Goal: Task Accomplishment & Management: Manage account settings

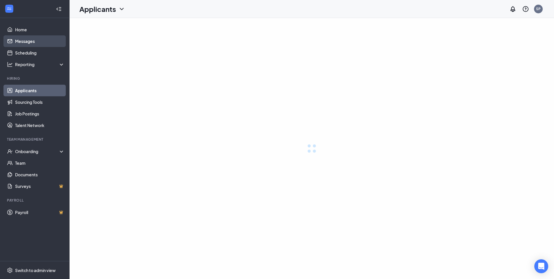
click at [27, 42] on link "Messages" at bounding box center [40, 41] width 50 height 12
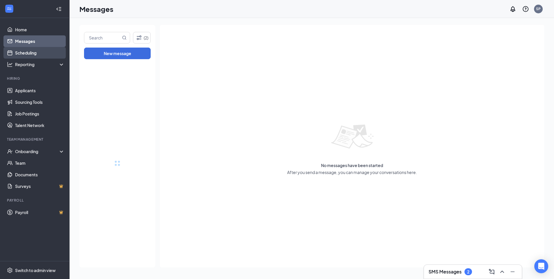
click at [28, 53] on link "Scheduling" at bounding box center [40, 53] width 50 height 12
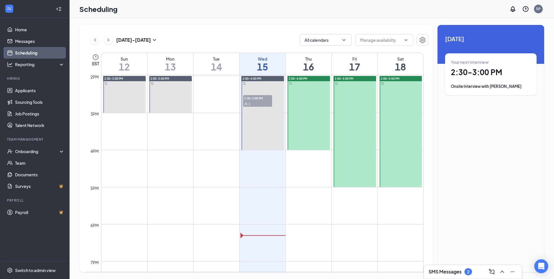
scroll to position [462, 0]
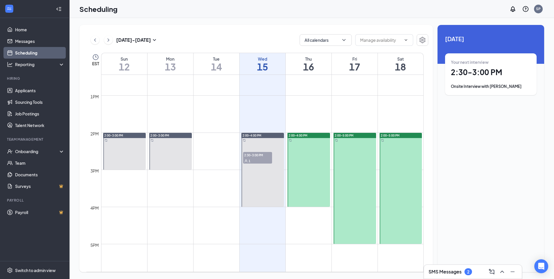
click at [468, 77] on h1 "2:30 - 3:00 PM" at bounding box center [491, 72] width 80 height 10
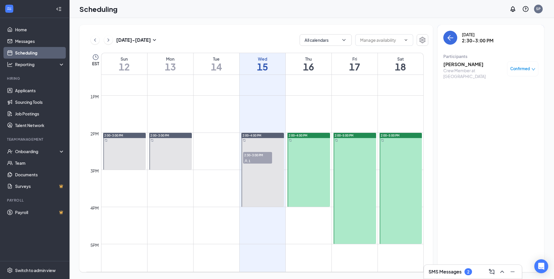
click at [515, 68] on span "Confirmed" at bounding box center [521, 69] width 20 height 6
click at [531, 67] on div "Confirmed" at bounding box center [523, 69] width 25 height 6
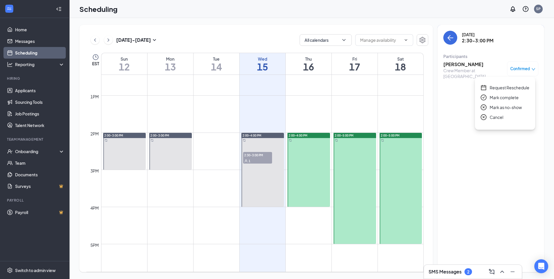
click at [484, 98] on icon "check-circle" at bounding box center [484, 98] width 6 height 6
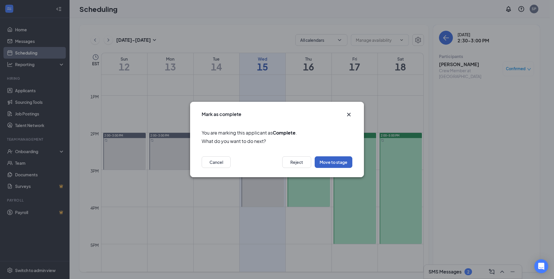
click at [328, 162] on button "Move to stage" at bounding box center [334, 162] width 38 height 12
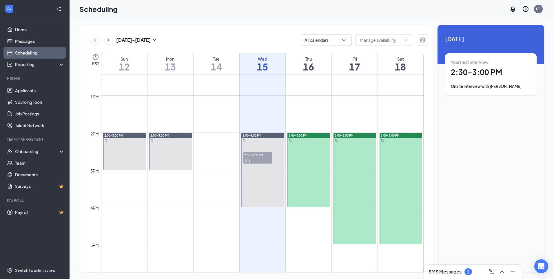
click at [487, 86] on div "Onsite Interview with [PERSON_NAME]" at bounding box center [491, 87] width 80 height 6
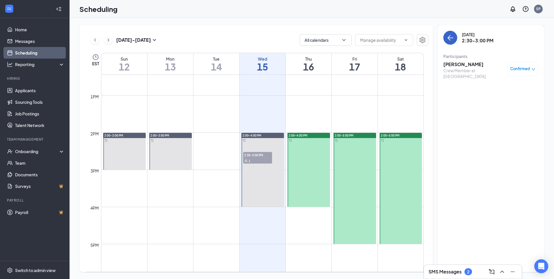
click at [453, 40] on icon "ArrowLeft" at bounding box center [450, 37] width 7 height 7
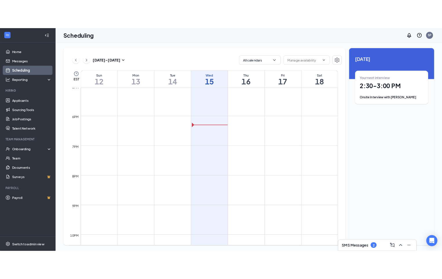
scroll to position [636, 0]
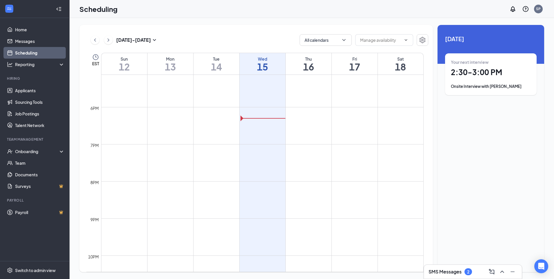
click at [454, 273] on h3 "SMS Messages" at bounding box center [445, 272] width 33 height 6
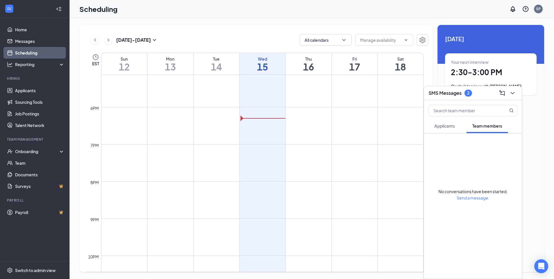
click at [487, 125] on span "Team members" at bounding box center [488, 125] width 30 height 5
click at [465, 93] on div "2" at bounding box center [469, 93] width 8 height 7
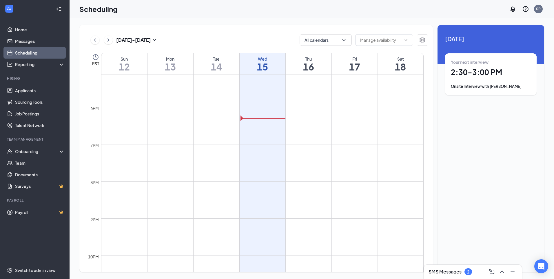
click at [467, 88] on div "Onsite Interview with [PERSON_NAME]" at bounding box center [491, 87] width 80 height 6
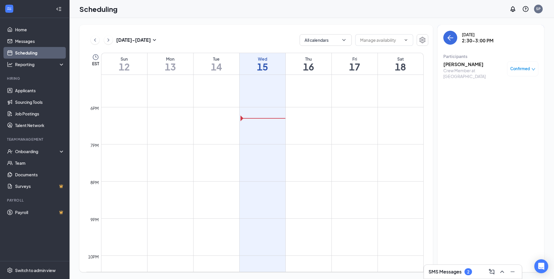
click at [466, 64] on h3 "[PERSON_NAME]" at bounding box center [474, 64] width 61 height 6
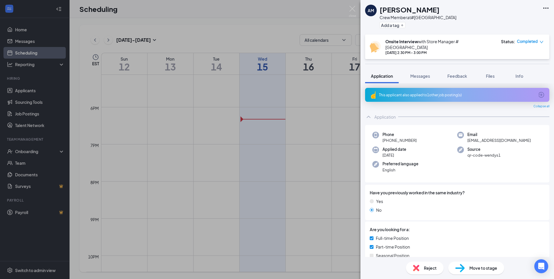
click at [468, 269] on div "Move to stage" at bounding box center [477, 268] width 56 height 13
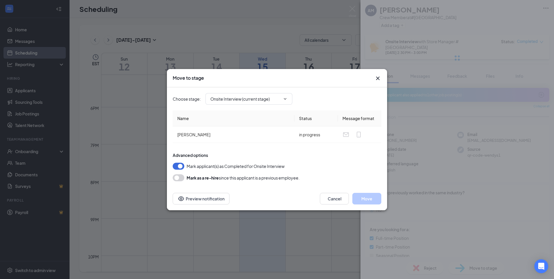
type input "Hiring Complete (final stage)"
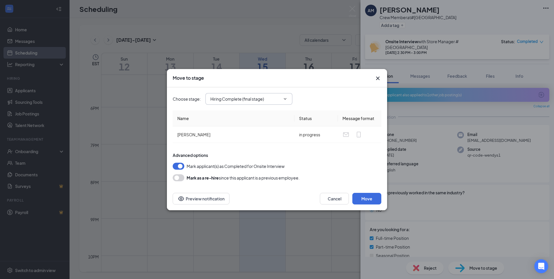
click at [284, 99] on icon "ChevronDown" at bounding box center [285, 99] width 5 height 5
click at [316, 159] on div "Advanced options Mark applicant(s) as Completed for Onsite Interview [PERSON_NA…" at bounding box center [277, 166] width 209 height 29
click at [213, 200] on button "Preview notification" at bounding box center [201, 199] width 57 height 12
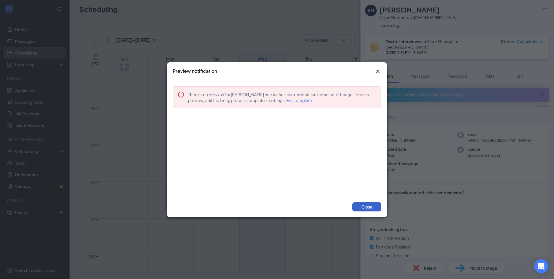
click at [367, 209] on button "Close" at bounding box center [367, 206] width 29 height 9
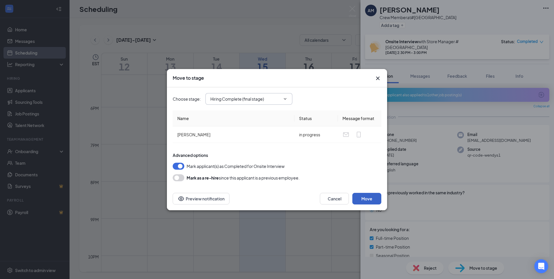
click at [367, 202] on button "Move" at bounding box center [367, 199] width 29 height 12
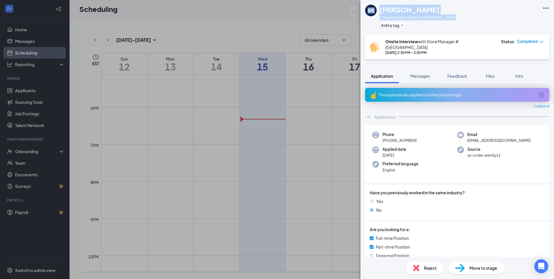
drag, startPoint x: 366, startPoint y: 33, endPoint x: 354, endPoint y: 36, distance: 12.9
click at [354, 36] on div "AM [PERSON_NAME] Crew Member at #[GEOGRAPHIC_DATA] Add a tag Onsite Interview w…" at bounding box center [277, 139] width 554 height 279
drag, startPoint x: 364, startPoint y: 201, endPoint x: 341, endPoint y: 212, distance: 25.2
click at [341, 212] on div "AM [PERSON_NAME] Crew Member at #[GEOGRAPHIC_DATA] Add a tag Onsite Interview w…" at bounding box center [277, 139] width 554 height 279
click at [533, 88] on div "This applicant also applied to 1 other job posting(s)" at bounding box center [457, 95] width 184 height 14
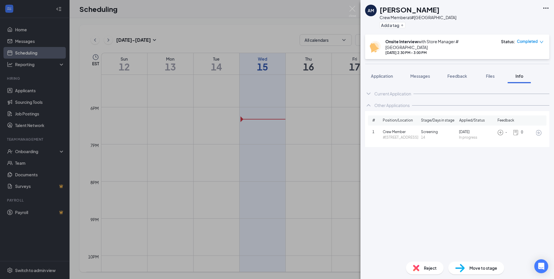
click at [471, 268] on span "Move to stage" at bounding box center [484, 268] width 28 height 6
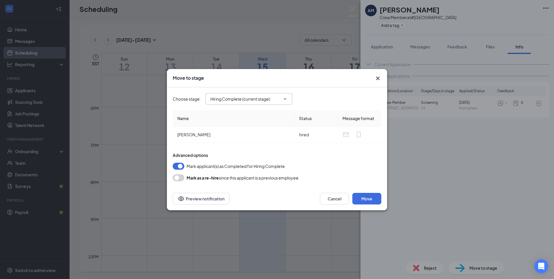
click at [284, 96] on span "Hiring Complete (current stage)" at bounding box center [249, 99] width 87 height 12
click at [284, 99] on icon "ChevronDown" at bounding box center [285, 99] width 5 height 5
click at [311, 86] on div "Move to stage" at bounding box center [277, 78] width 220 height 18
click at [381, 79] on icon "Cross" at bounding box center [378, 78] width 7 height 7
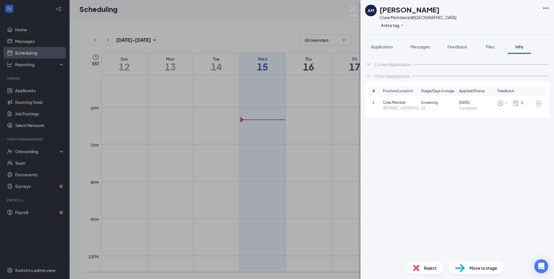
click at [470, 267] on span "Move to stage" at bounding box center [484, 268] width 28 height 6
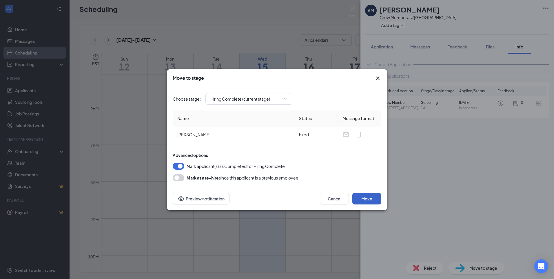
click at [365, 199] on button "Move" at bounding box center [367, 199] width 29 height 12
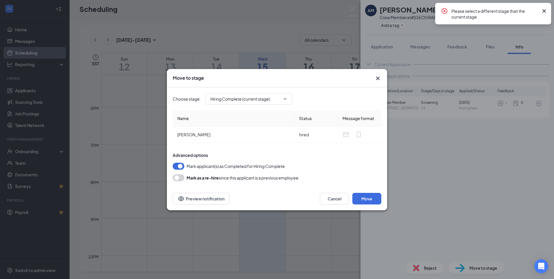
click at [540, 10] on div "Please select a different stage than the current stage" at bounding box center [500, 14] width 96 height 12
click at [543, 8] on icon "Cross" at bounding box center [544, 11] width 7 height 7
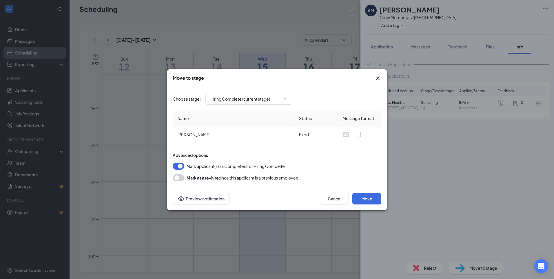
click at [375, 79] on icon "Cross" at bounding box center [378, 78] width 7 height 7
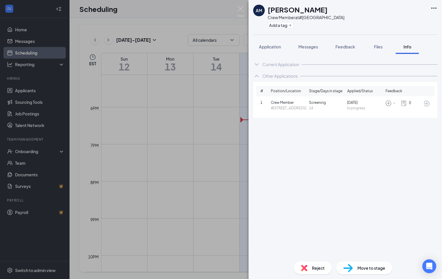
click at [403, 47] on div "Info" at bounding box center [408, 47] width 12 height 6
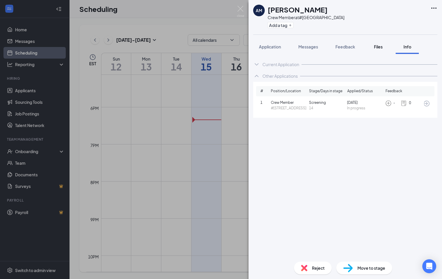
click at [376, 47] on span "Files" at bounding box center [378, 46] width 9 height 5
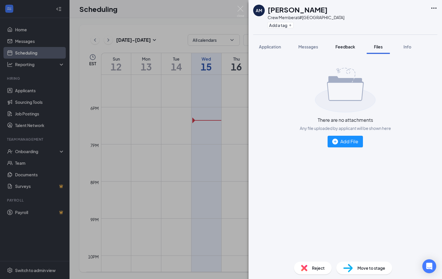
click at [355, 47] on span "Feedback" at bounding box center [346, 46] width 20 height 5
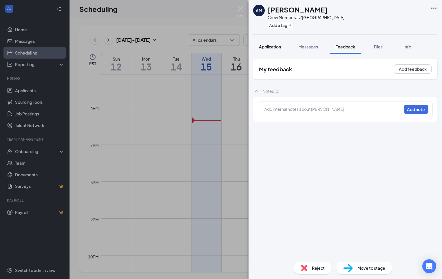
click at [276, 45] on span "Application" at bounding box center [270, 46] width 22 height 5
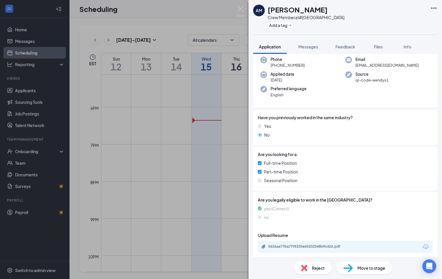
scroll to position [49, 0]
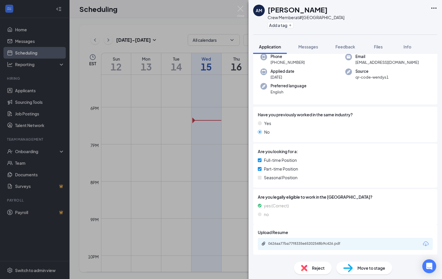
click at [439, 277] on div "Reject Move to stage" at bounding box center [346, 268] width 194 height 22
click at [378, 266] on span "Move to stage" at bounding box center [372, 268] width 28 height 6
type input "Hiring Complete (current stage)"
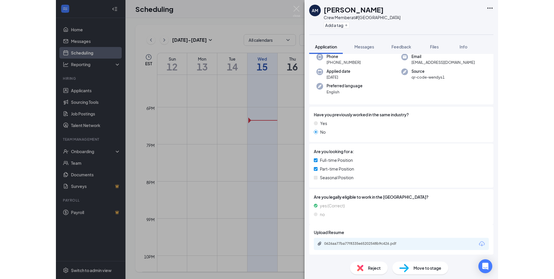
scroll to position [47, 0]
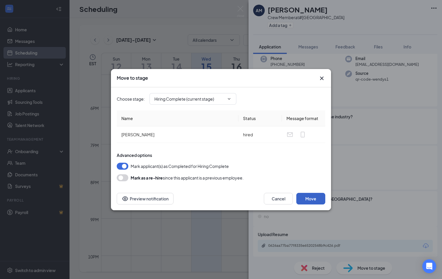
click at [319, 198] on button "Move" at bounding box center [311, 199] width 29 height 12
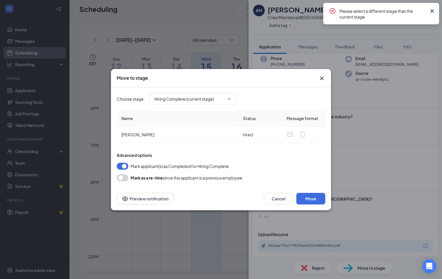
click at [430, 10] on icon "Cross" at bounding box center [432, 11] width 7 height 7
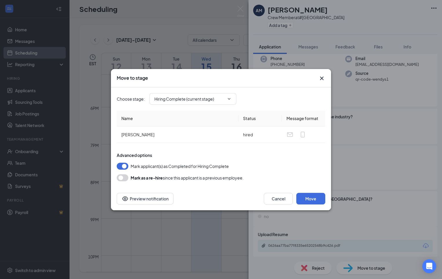
click at [326, 75] on div "Move to stage" at bounding box center [221, 78] width 220 height 18
click at [322, 80] on icon "Cross" at bounding box center [322, 78] width 7 height 7
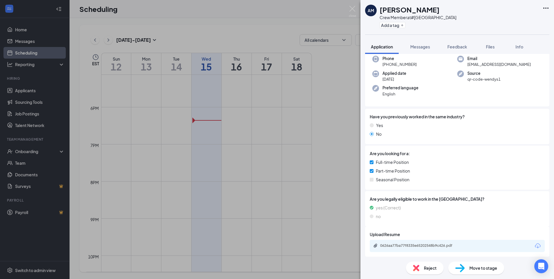
click at [551, 6] on div "AM [PERSON_NAME] Crew Member at [GEOGRAPHIC_DATA] Add a tag" at bounding box center [458, 17] width 194 height 35
